Goal: Find specific page/section: Find specific page/section

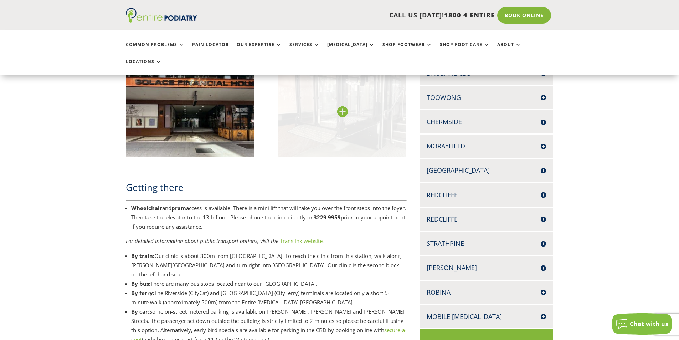
scroll to position [453, 0]
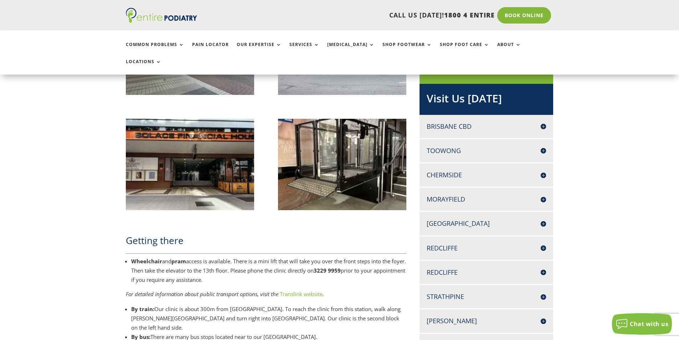
click at [542, 146] on h4 "Toowong" at bounding box center [487, 150] width 120 height 9
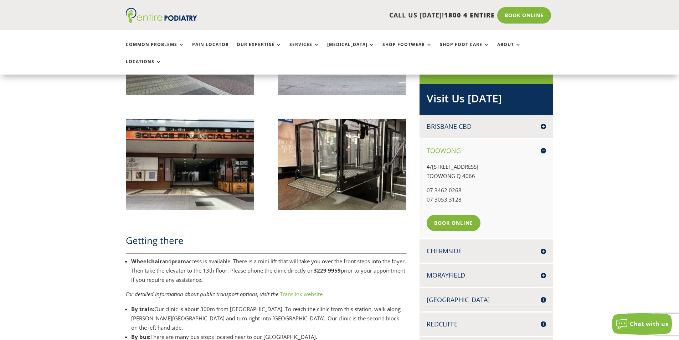
click at [544, 146] on h4 "Toowong" at bounding box center [487, 150] width 120 height 9
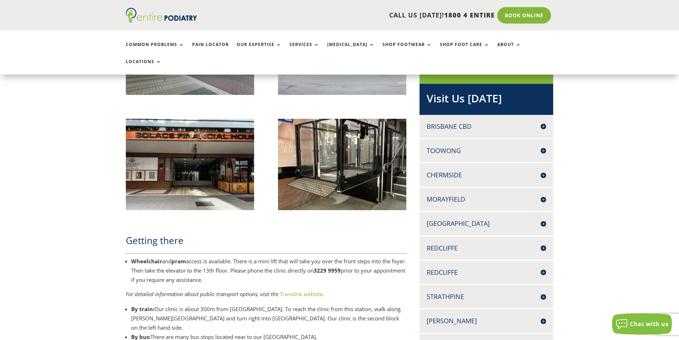
click at [545, 146] on h4 "Toowong" at bounding box center [487, 150] width 120 height 9
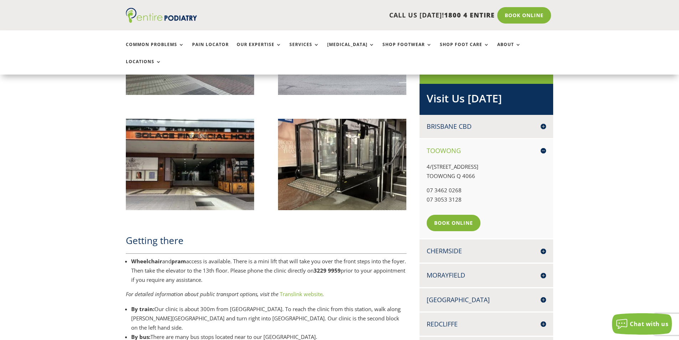
click at [547, 139] on div "Toowong 4/621 CORONATION DRIVE TOOWONG Q 4066 07 3462 0268 07 3053 3128 Book On…" at bounding box center [486, 188] width 134 height 99
click at [437, 146] on h4 "Toowong" at bounding box center [487, 150] width 120 height 9
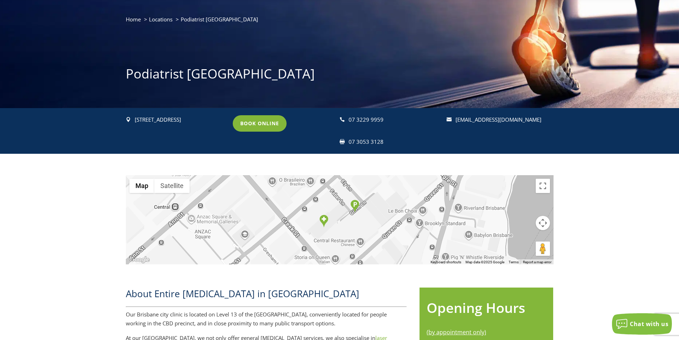
scroll to position [0, 0]
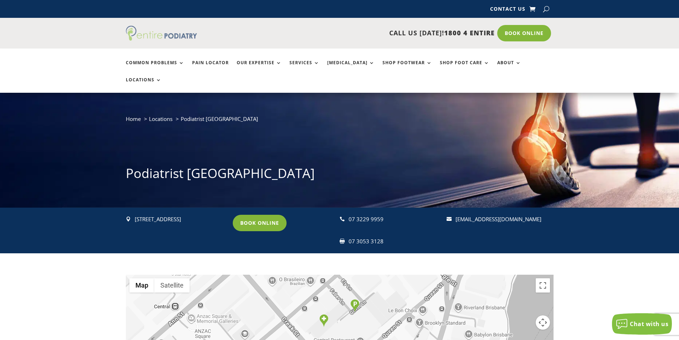
click at [148, 42] on link at bounding box center [161, 38] width 71 height 7
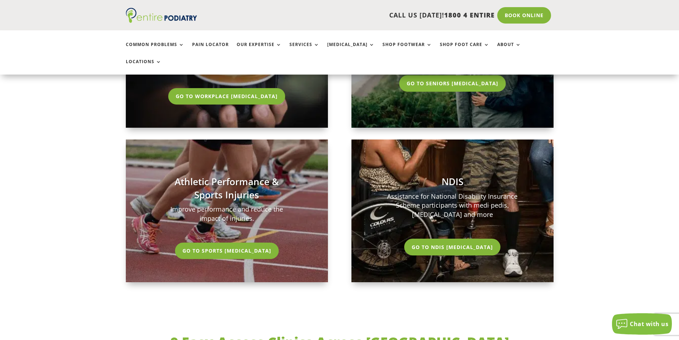
scroll to position [1694, 0]
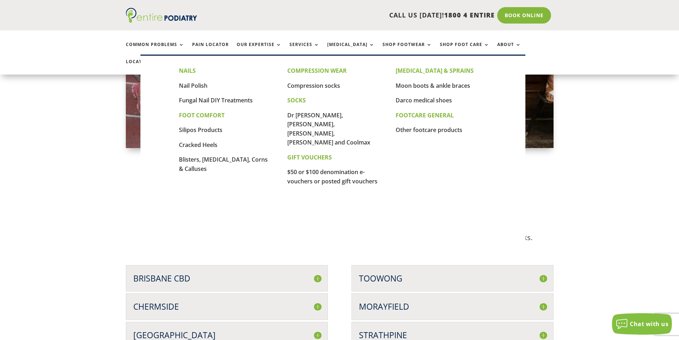
click at [477, 41] on ul "Common Problems Pain Locator Our Expertise Services [MEDICAL_DATA] Shop Footwea…" at bounding box center [339, 52] width 435 height 44
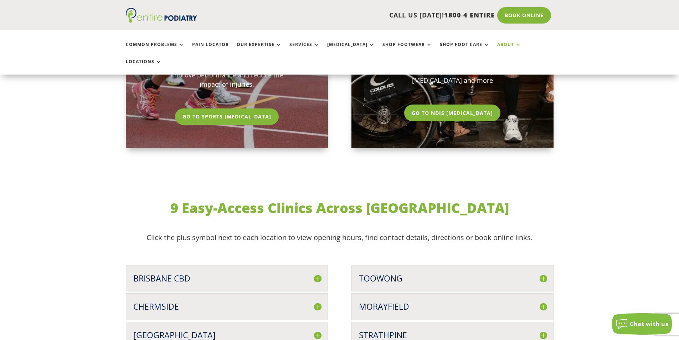
click at [485, 41] on ul "Common Problems Pain Locator Our Expertise Services [MEDICAL_DATA] Shop Footwea…" at bounding box center [339, 52] width 435 height 44
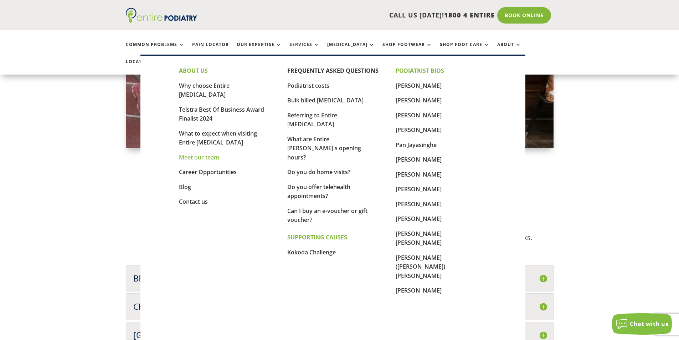
click at [208, 153] on link "Meet our team" at bounding box center [199, 157] width 40 height 8
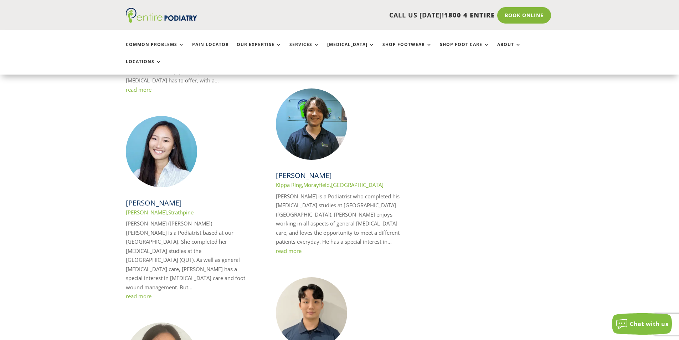
scroll to position [941, 0]
